Goal: Check status: Check status

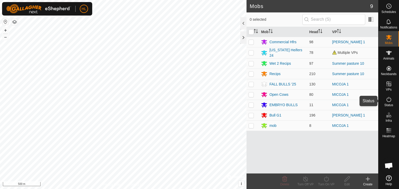
click at [389, 103] on es-activation-svg-icon at bounding box center [388, 100] width 9 height 8
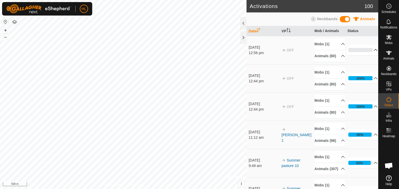
click at [370, 52] on p-accordion-header "0%" at bounding box center [362, 50] width 30 height 10
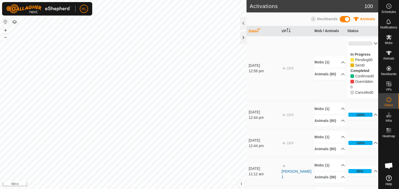
click at [369, 46] on p-accordion-header "0%" at bounding box center [362, 43] width 30 height 10
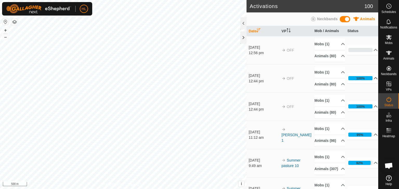
click at [364, 84] on p-accordion-header "100%" at bounding box center [362, 78] width 30 height 10
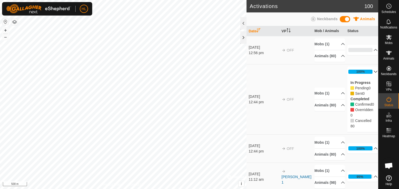
click at [364, 77] on p-accordion-header "100%" at bounding box center [362, 72] width 30 height 10
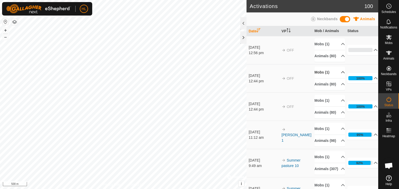
click at [335, 78] on p-accordion-header "Mobs (1)" at bounding box center [329, 73] width 30 height 12
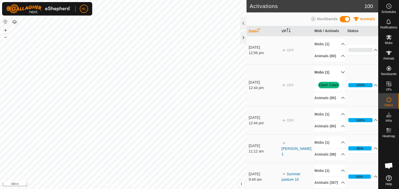
click at [335, 78] on p-accordion-header "Mobs (1)" at bounding box center [329, 73] width 30 height 12
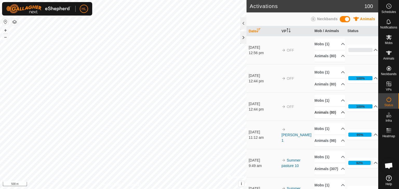
click at [335, 119] on p-accordion-header "Animals (80)" at bounding box center [329, 113] width 30 height 12
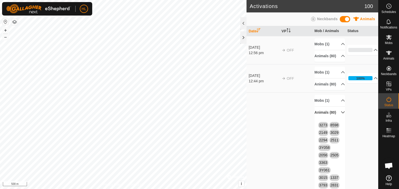
click at [335, 119] on p-accordion-header "Animals (80)" at bounding box center [329, 113] width 30 height 12
